Goal: Task Accomplishment & Management: Manage account settings

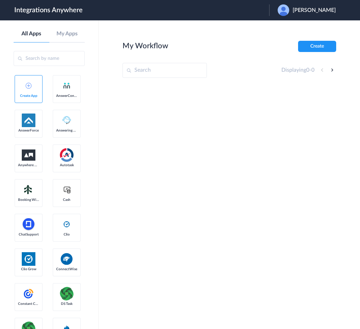
click at [317, 7] on span "[PERSON_NAME]" at bounding box center [313, 10] width 43 height 6
click at [288, 29] on link "Logout" at bounding box center [281, 27] width 14 height 5
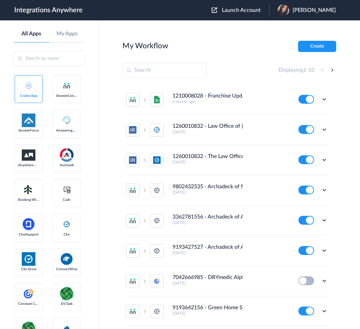
click at [248, 13] on span "Launch Account" at bounding box center [241, 9] width 39 height 5
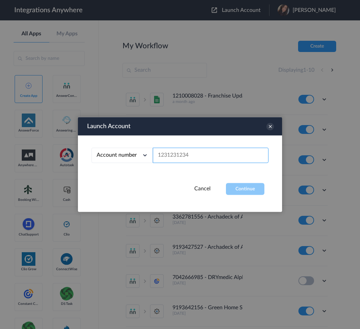
click at [186, 156] on input "text" at bounding box center [211, 155] width 116 height 15
paste input "9802492685"
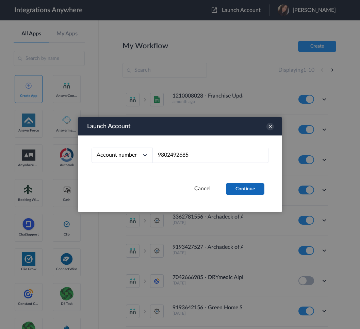
click at [236, 189] on button "Continue" at bounding box center [245, 189] width 38 height 12
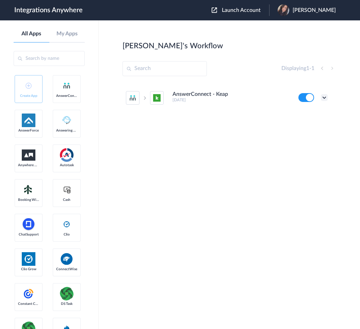
click at [322, 97] on icon at bounding box center [324, 97] width 7 height 7
click at [306, 116] on li "Edit" at bounding box center [305, 113] width 44 height 13
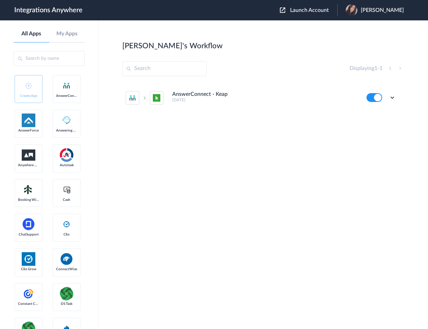
click at [311, 11] on span "Launch Account" at bounding box center [309, 9] width 39 height 5
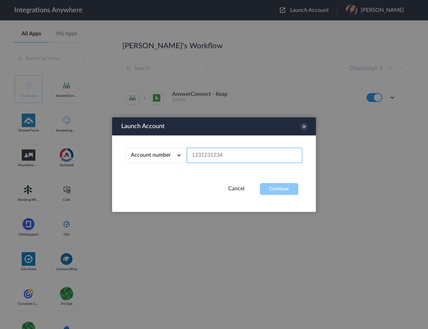
drag, startPoint x: 210, startPoint y: 153, endPoint x: 213, endPoint y: 155, distance: 3.6
click at [210, 153] on input "text" at bounding box center [245, 155] width 116 height 15
paste input "8774353204"
type input "8774353204"
click at [282, 186] on button "Continue" at bounding box center [279, 189] width 38 height 12
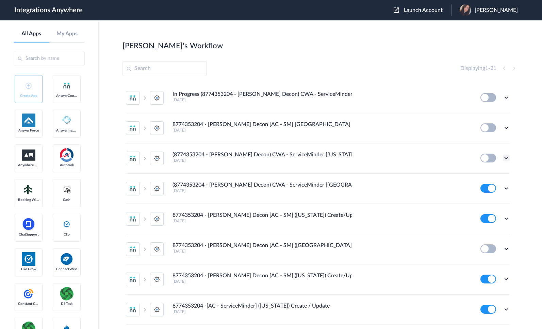
click at [359, 157] on icon at bounding box center [505, 158] width 7 height 7
click at [359, 197] on span "Delete" at bounding box center [485, 198] width 14 height 5
click at [359, 197] on icon at bounding box center [472, 199] width 4 height 5
click at [359, 219] on icon at bounding box center [505, 218] width 7 height 7
click at [359, 259] on span "Delete" at bounding box center [485, 259] width 14 height 5
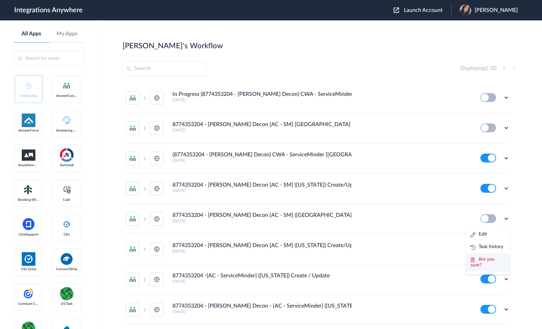
click at [359, 266] on span "Are you sure?" at bounding box center [482, 262] width 24 height 11
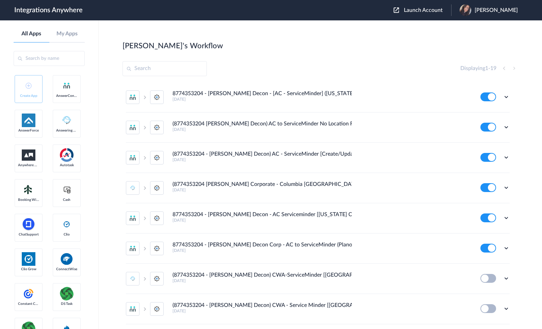
scroll to position [265, 0]
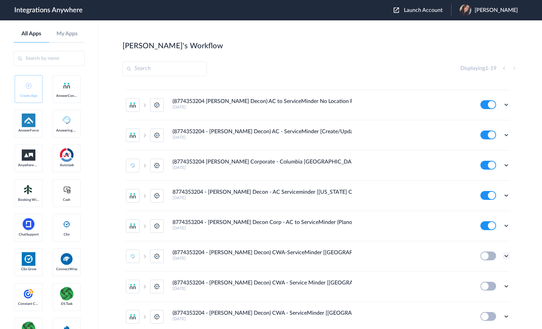
click at [359, 258] on icon at bounding box center [505, 256] width 7 height 7
click at [359, 293] on li "Delete" at bounding box center [487, 297] width 44 height 13
click at [359, 292] on li "Are you sure?" at bounding box center [487, 300] width 44 height 18
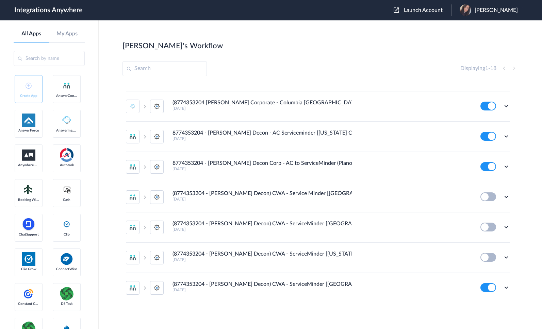
scroll to position [326, 0]
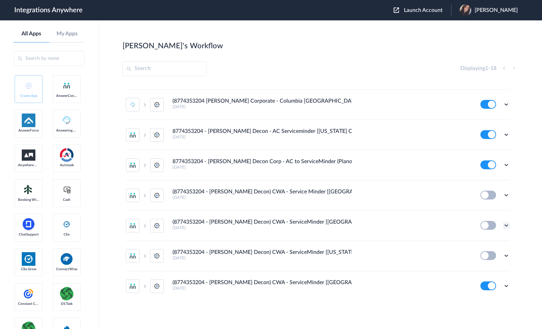
click at [359, 224] on icon at bounding box center [505, 225] width 7 height 7
click at [359, 268] on span "Delete" at bounding box center [485, 266] width 14 height 5
click at [359, 268] on span "Are you sure?" at bounding box center [482, 269] width 24 height 11
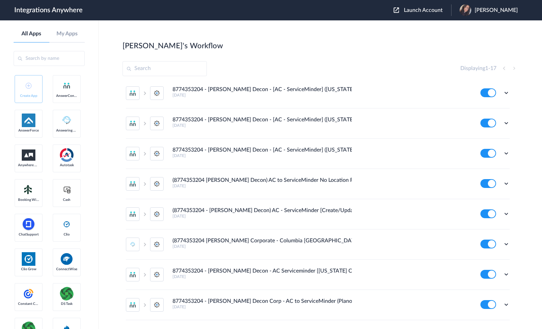
scroll to position [68, 0]
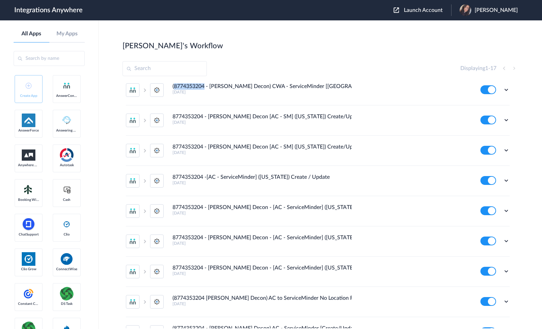
copy h4 "8774353204"
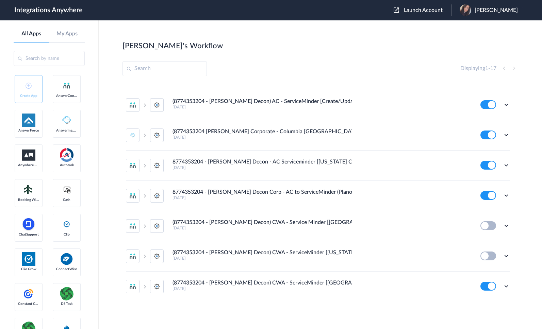
scroll to position [296, 0]
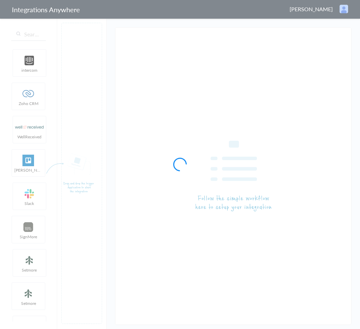
type input "AnswerConnect - Keap"
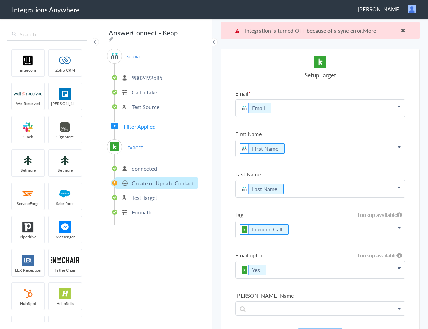
click at [131, 125] on span "Filter Applied" at bounding box center [140, 127] width 32 height 8
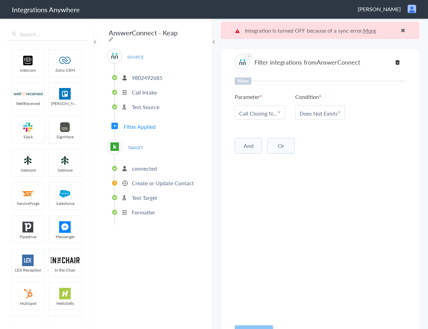
click at [140, 181] on p "Create or Update Contact" at bounding box center [163, 183] width 62 height 8
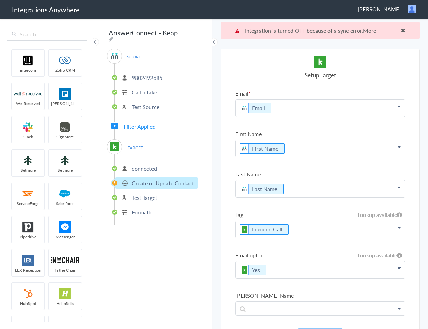
click at [290, 109] on p "Email" at bounding box center [320, 108] width 169 height 17
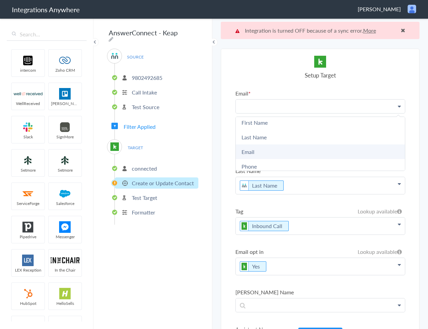
scroll to position [5, 0]
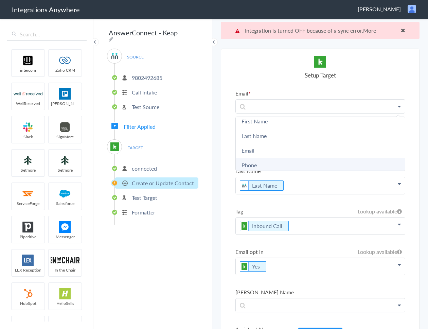
click at [269, 160] on link "Phone" at bounding box center [320, 165] width 169 height 15
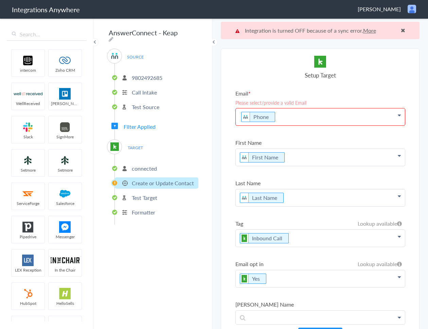
click at [289, 119] on p "Phone" at bounding box center [320, 116] width 169 height 17
click at [351, 98] on li "Email Please select/provide a valid Email Phone @noemail.com First Name Last Na…" at bounding box center [321, 107] width 170 height 36
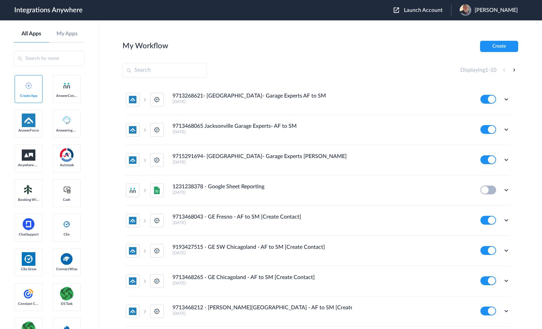
click at [423, 12] on span "Launch Account" at bounding box center [423, 9] width 39 height 5
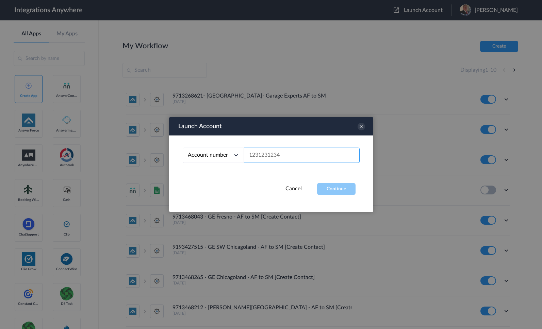
drag, startPoint x: 297, startPoint y: 154, endPoint x: 311, endPoint y: 178, distance: 27.9
click at [297, 154] on input "text" at bounding box center [302, 155] width 116 height 15
paste input "9802492685"
type input "9802492685"
click at [328, 189] on button "Continue" at bounding box center [336, 189] width 38 height 12
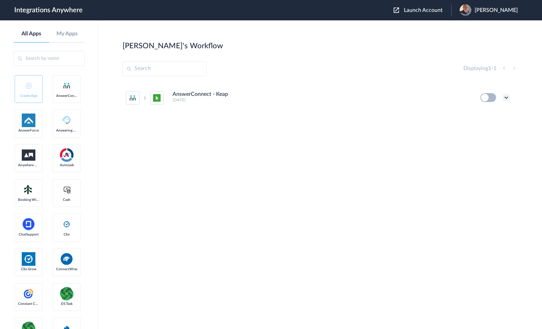
click at [506, 97] on icon at bounding box center [505, 97] width 7 height 7
click at [483, 125] on link "Task history" at bounding box center [486, 125] width 33 height 5
click at [489, 97] on button at bounding box center [488, 97] width 16 height 9
click at [486, 97] on button at bounding box center [488, 97] width 16 height 9
click at [504, 98] on icon at bounding box center [505, 97] width 7 height 7
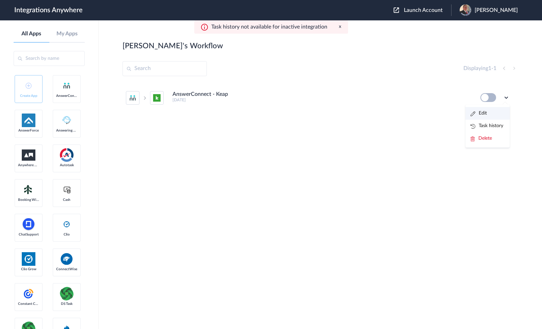
click at [487, 110] on li "Edit" at bounding box center [487, 113] width 44 height 13
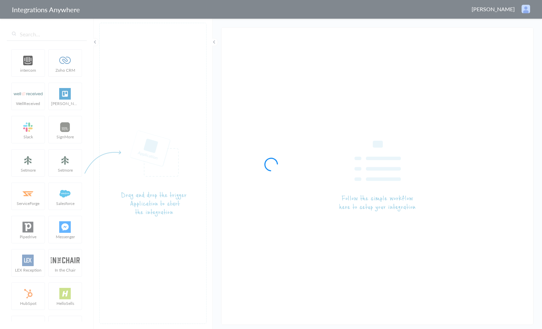
type input "AnswerConnect - Keap"
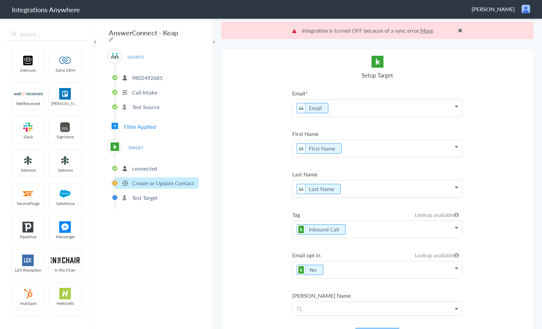
click at [144, 75] on p "9802492685" at bounding box center [147, 78] width 31 height 8
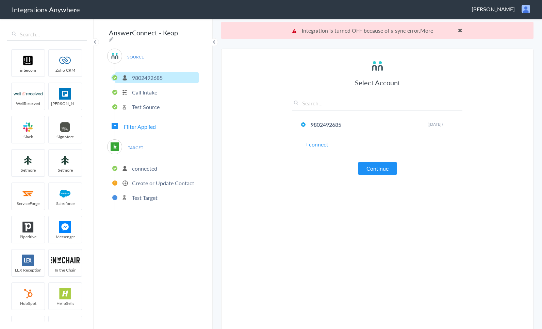
click at [141, 92] on p "Call Intake" at bounding box center [144, 92] width 25 height 8
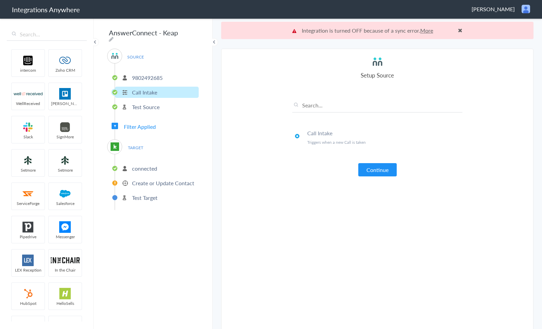
click at [144, 103] on p "Test Source" at bounding box center [146, 107] width 28 height 8
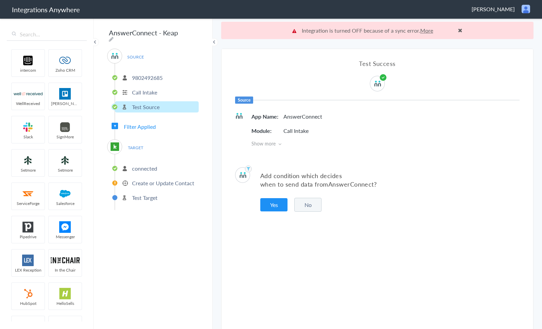
click at [133, 167] on p "connected" at bounding box center [144, 169] width 25 height 8
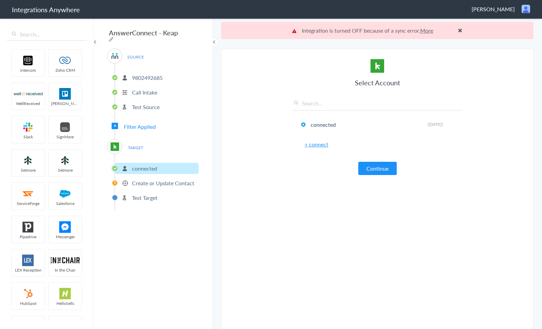
click at [144, 180] on p "Create or Update Contact" at bounding box center [163, 183] width 62 height 8
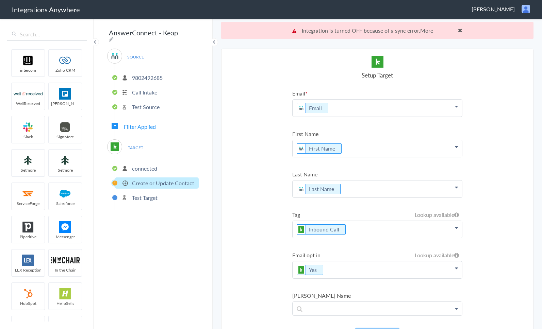
click at [141, 194] on p "Test Target" at bounding box center [144, 198] width 25 height 8
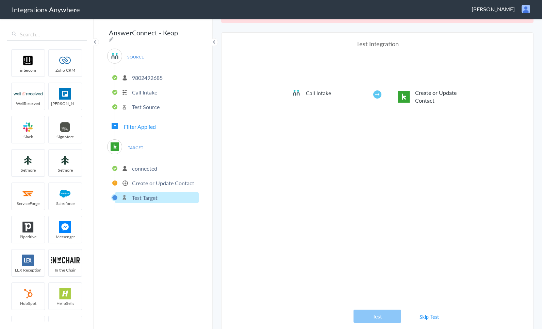
scroll to position [17, 0]
click at [426, 317] on link "Skip Test" at bounding box center [429, 316] width 36 height 12
click at [425, 317] on link "Skip Test" at bounding box center [429, 316] width 36 height 12
click at [425, 316] on link "Skip Test" at bounding box center [429, 316] width 36 height 12
click at [144, 208] on div "AnswerConnect - Keap SOURCE 9802492685 Call Intake Test Source Filter Applied T…" at bounding box center [152, 173] width 119 height 311
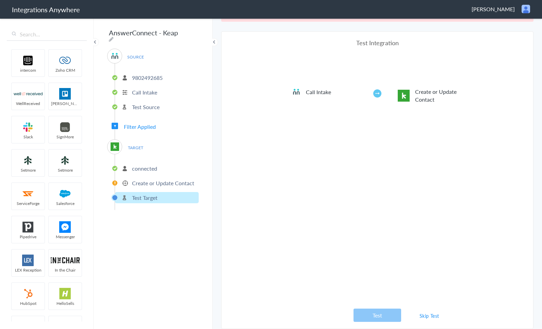
click at [135, 179] on p "Create or Update Contact" at bounding box center [163, 183] width 62 height 8
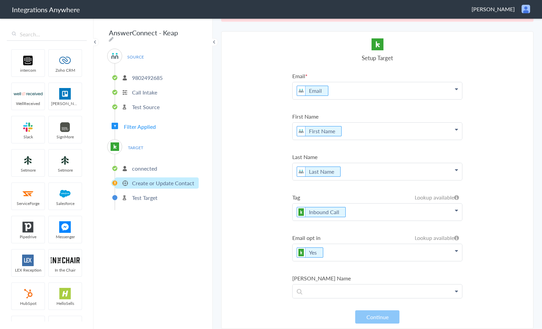
click at [325, 92] on p "Email" at bounding box center [376, 90] width 169 height 17
click at [328, 90] on icon at bounding box center [328, 91] width 7 height 8
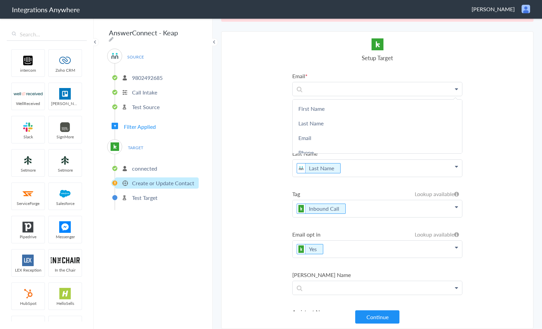
click at [241, 144] on section "Select Account 9802492685 Rename Delete (15 days ago) + connect Continue Setup …" at bounding box center [377, 180] width 312 height 298
click at [383, 317] on button "Continue" at bounding box center [377, 316] width 44 height 13
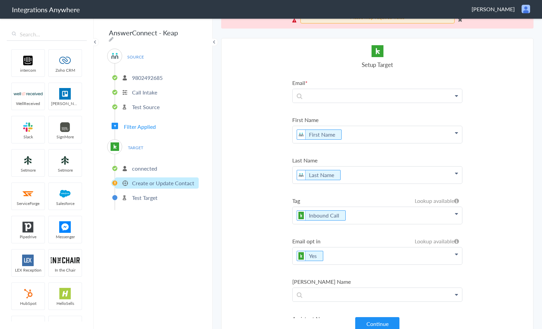
scroll to position [0, 0]
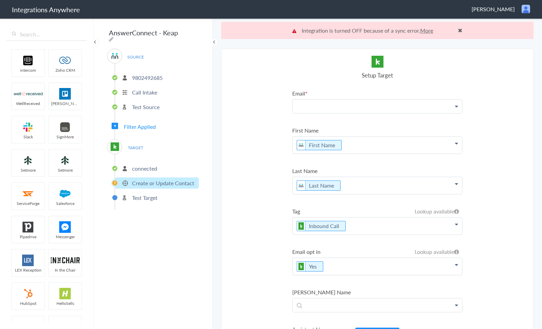
click at [311, 106] on p at bounding box center [376, 106] width 169 height 13
click at [265, 111] on section "Select Account 9802492685 Rename Delete (15 days ago) + connect Continue Setup …" at bounding box center [377, 198] width 312 height 298
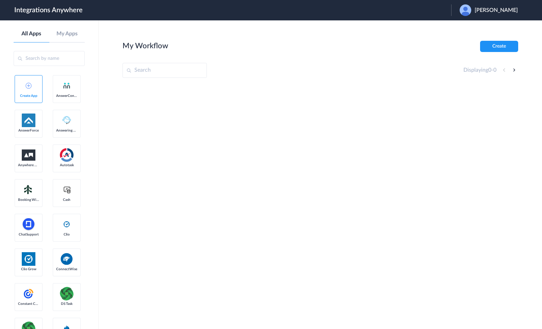
click at [501, 9] on span "[PERSON_NAME]" at bounding box center [495, 10] width 43 height 6
click at [470, 25] on link "Logout" at bounding box center [463, 27] width 14 height 5
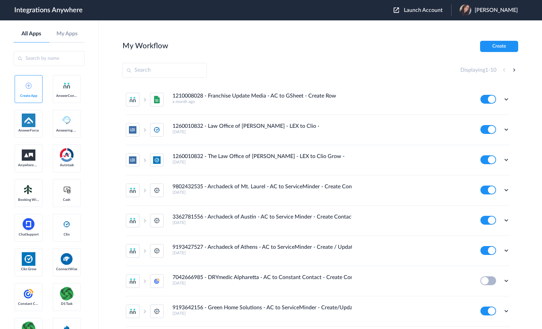
click at [421, 10] on span "Launch Account" at bounding box center [423, 9] width 39 height 5
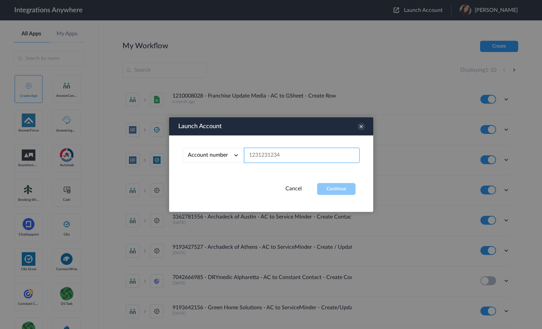
click at [301, 154] on input "text" at bounding box center [302, 155] width 116 height 15
paste input "9802492685"
type input "9802492685"
click at [324, 192] on button "Continue" at bounding box center [336, 189] width 38 height 12
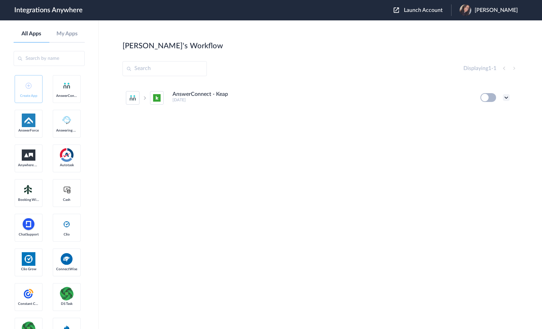
click at [508, 97] on icon at bounding box center [505, 97] width 7 height 7
click at [490, 116] on li "Edit" at bounding box center [487, 113] width 44 height 13
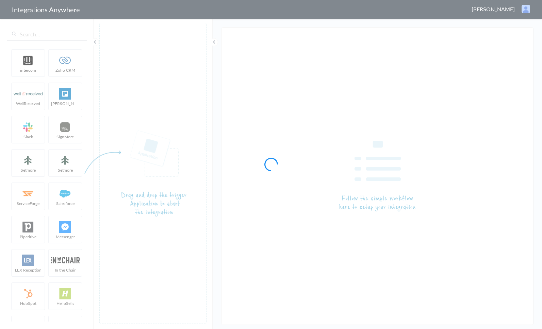
type input "AnswerConnect - Keap"
